Goal: Information Seeking & Learning: Learn about a topic

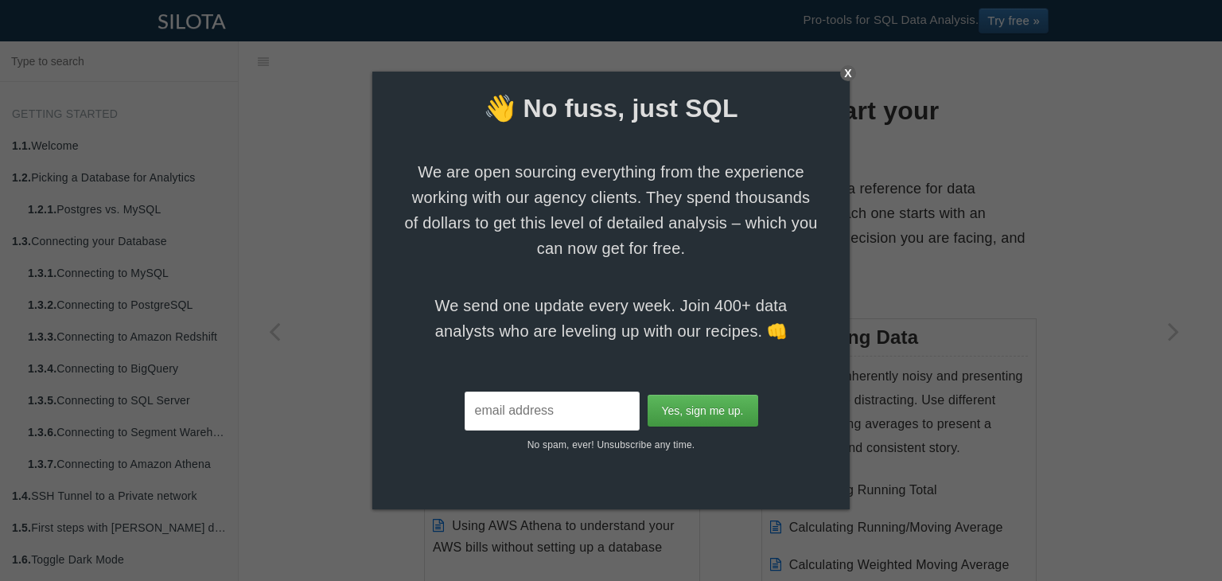
click at [847, 72] on div "X" at bounding box center [848, 73] width 16 height 16
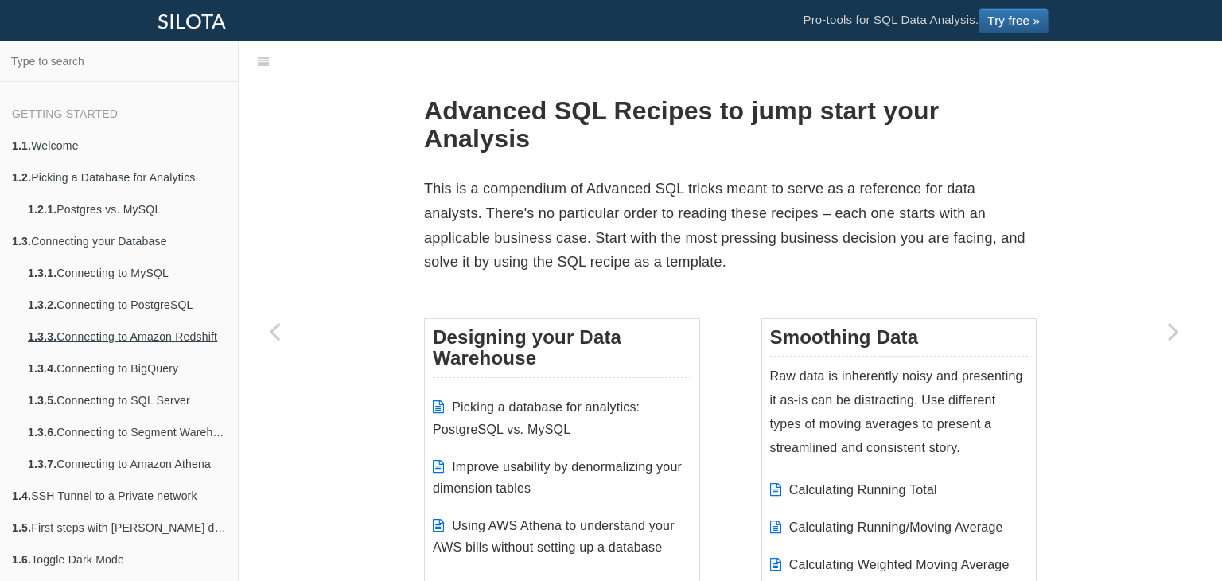
scroll to position [943, 0]
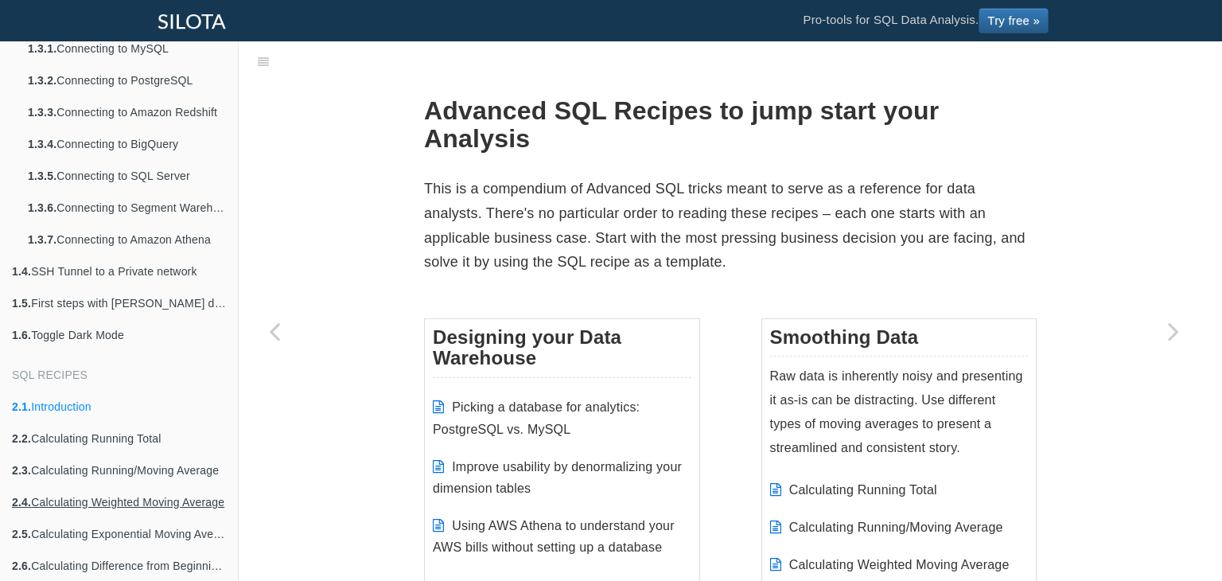
click at [69, 497] on link "2.4. Calculating Weighted Moving Average" at bounding box center [119, 502] width 238 height 32
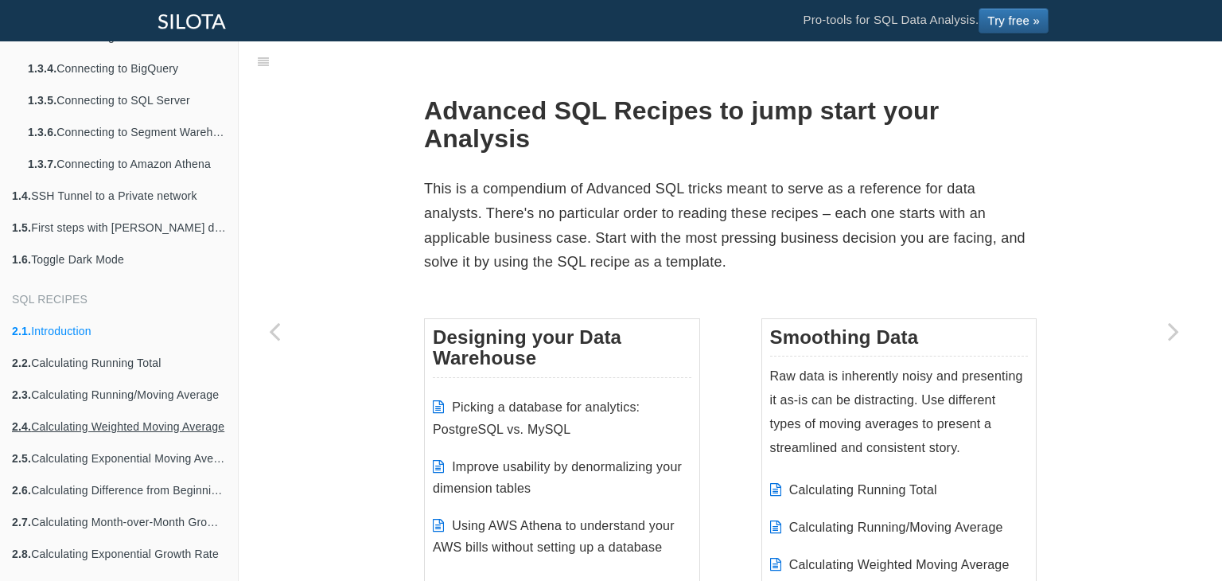
scroll to position [307, 0]
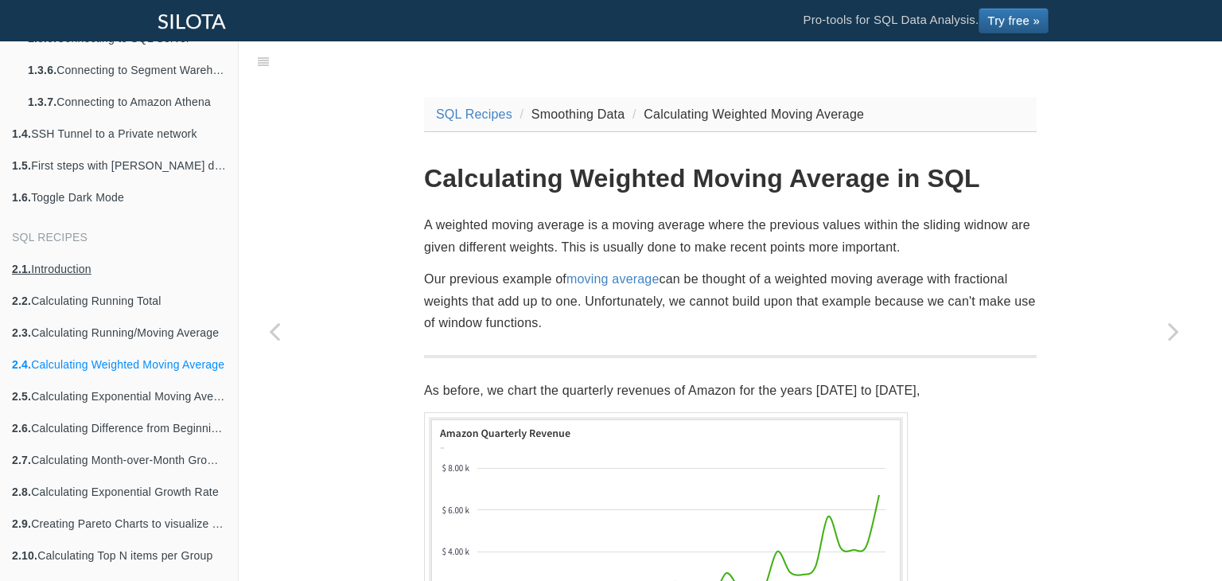
scroll to position [368, 0]
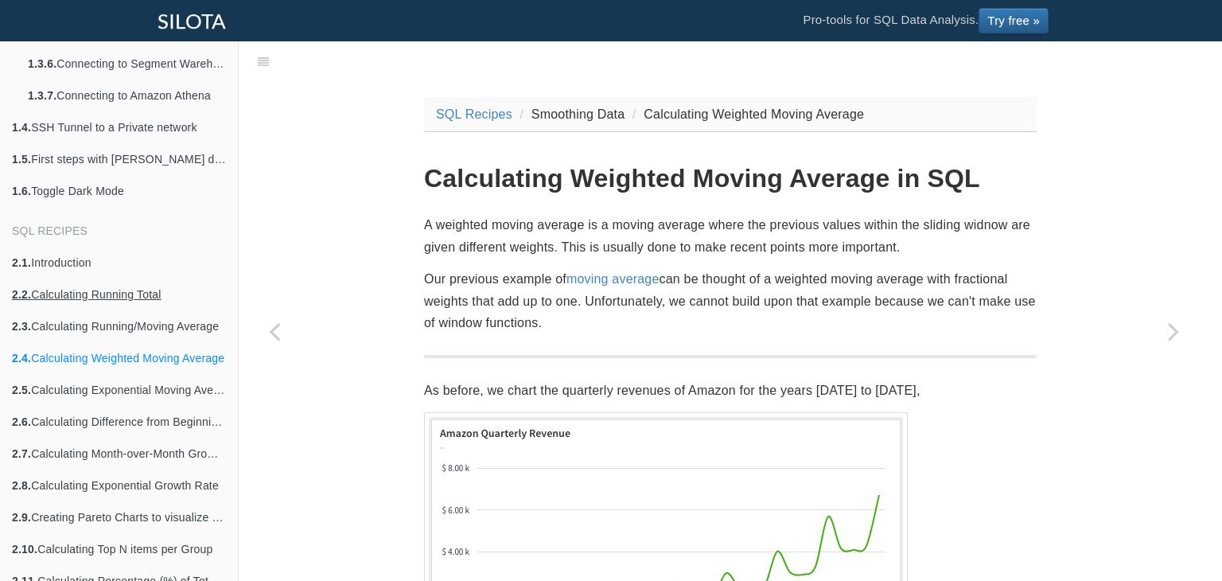
click at [95, 285] on link "2.2. Calculating Running Total" at bounding box center [119, 295] width 238 height 32
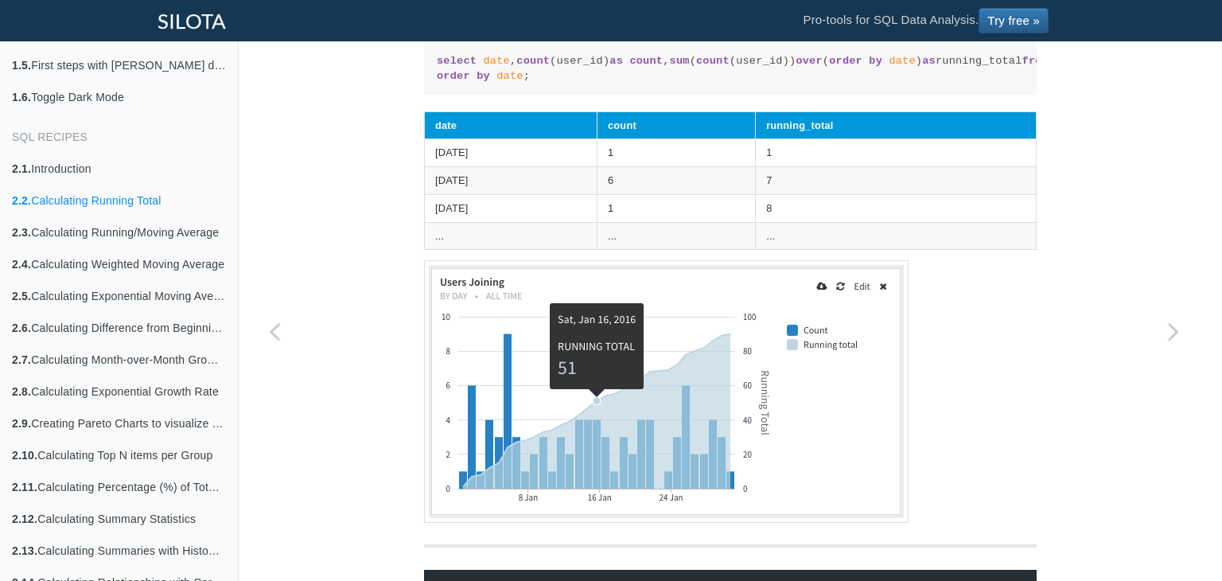
scroll to position [1692, 0]
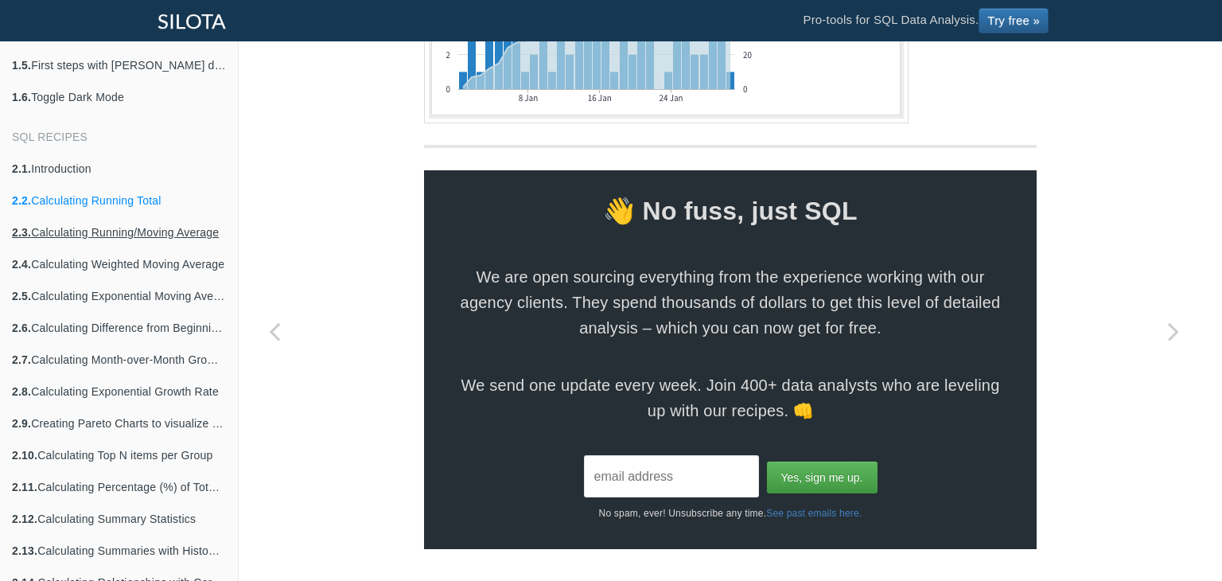
click at [164, 237] on link "2.3. Calculating Running/Moving Average" at bounding box center [119, 232] width 238 height 32
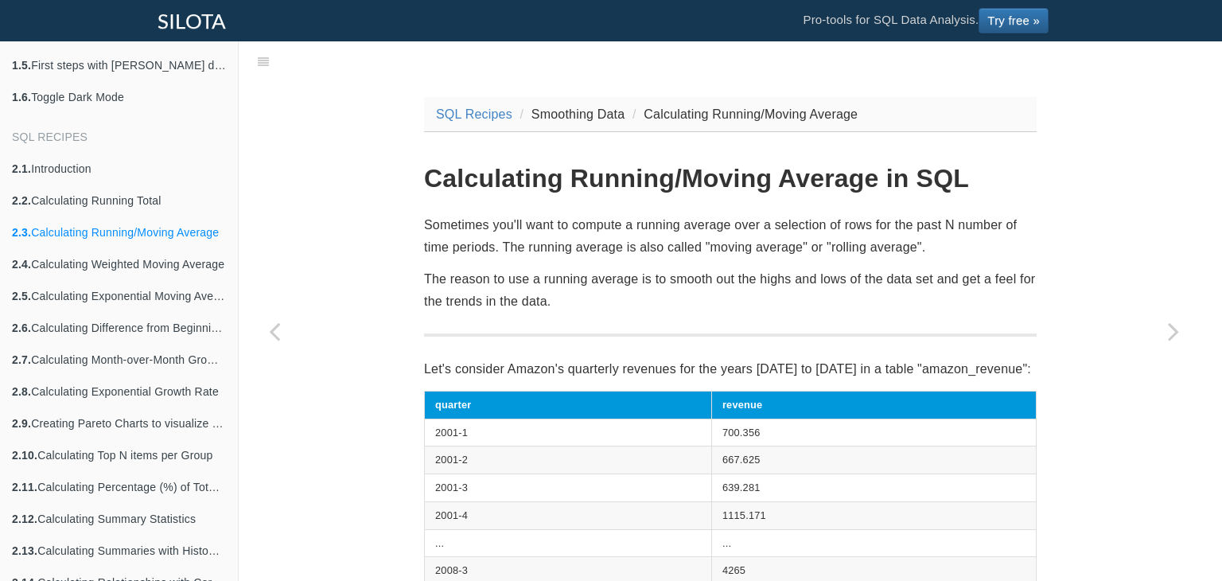
scroll to position [943, 0]
